Goal: Find specific page/section: Find specific page/section

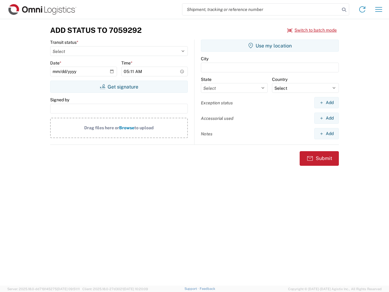
click at [261, 9] on input "search" at bounding box center [260, 10] width 157 height 12
click at [344, 10] on icon at bounding box center [343, 9] width 9 height 9
click at [362, 9] on icon at bounding box center [362, 10] width 10 height 10
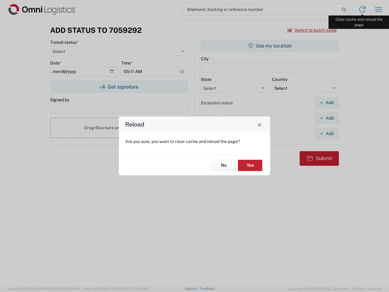
click at [378, 9] on div "Reload Are you sure, you want to clear cache and reload the page? No Yes" at bounding box center [194, 146] width 389 height 292
click at [312, 30] on div "Reload Are you sure, you want to clear cache and reload the page? No Yes" at bounding box center [194, 146] width 389 height 292
click at [119, 87] on div "Reload Are you sure, you want to clear cache and reload the page? No Yes" at bounding box center [194, 146] width 389 height 292
click at [270, 46] on div "Reload Are you sure, you want to clear cache and reload the page? No Yes" at bounding box center [194, 146] width 389 height 292
click at [326, 102] on div "Reload Are you sure, you want to clear cache and reload the page? No Yes" at bounding box center [194, 146] width 389 height 292
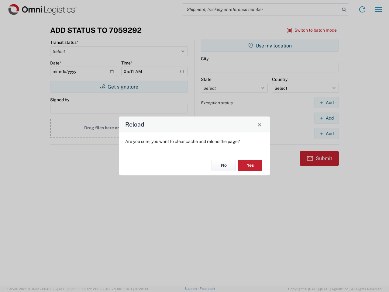
click at [326, 118] on div "Reload Are you sure, you want to clear cache and reload the page? No Yes" at bounding box center [194, 146] width 389 height 292
click at [326, 133] on div "Reload Are you sure, you want to clear cache and reload the page? No Yes" at bounding box center [194, 146] width 389 height 292
